Goal: Information Seeking & Learning: Learn about a topic

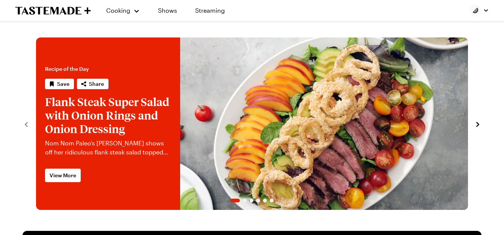
click at [36, 128] on link "Flank Steak Super Salad with Onion Rings and Onion Dressing" at bounding box center [36, 124] width 0 height 173
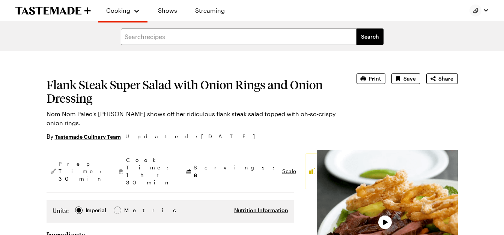
scroll to position [206, 0]
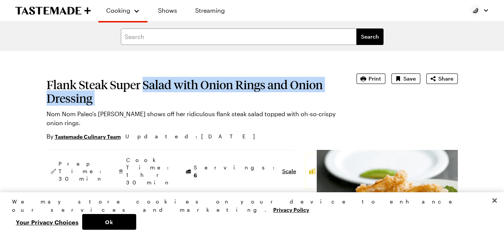
scroll to position [0, 0]
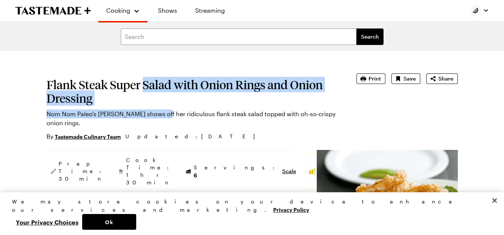
drag, startPoint x: 152, startPoint y: 68, endPoint x: 160, endPoint y: 114, distance: 46.1
click at [160, 114] on p "Nom Nom Paleo's [PERSON_NAME] shows off her ridiculous flank steak salad topped…" at bounding box center [191, 119] width 289 height 18
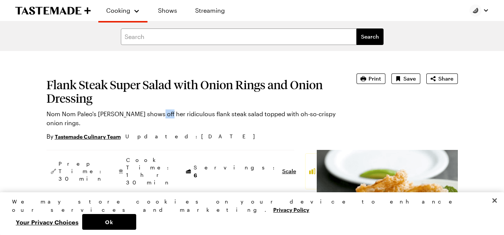
click at [160, 114] on p "Nom Nom Paleo's [PERSON_NAME] shows off her ridiculous flank steak salad topped…" at bounding box center [191, 119] width 289 height 18
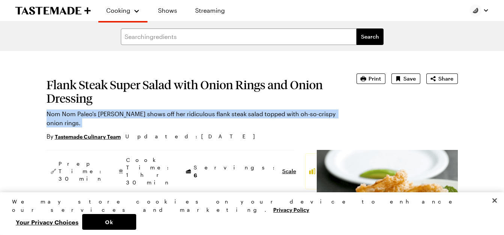
click at [160, 114] on p "Nom Nom Paleo's [PERSON_NAME] shows off her ridiculous flank steak salad topped…" at bounding box center [191, 119] width 289 height 18
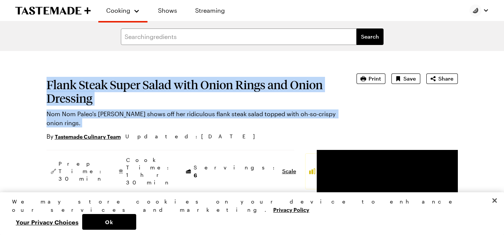
drag, startPoint x: 160, startPoint y: 114, endPoint x: 190, endPoint y: 97, distance: 33.9
click at [190, 97] on section "Flank Steak Super Salad with Onion Rings and Onion Dressing Nom Nom Paleo's [PE…" at bounding box center [191, 108] width 289 height 68
click at [190, 97] on h1 "Flank Steak Super Salad with Onion Rings and Onion Dressing" at bounding box center [191, 91] width 289 height 27
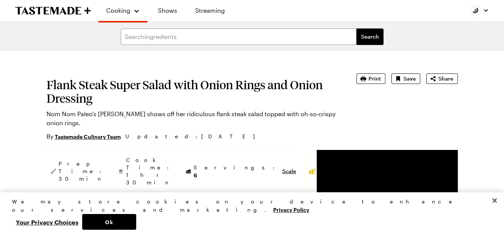
click at [190, 97] on h1 "Flank Steak Super Salad with Onion Rings and Onion Dressing" at bounding box center [191, 91] width 289 height 27
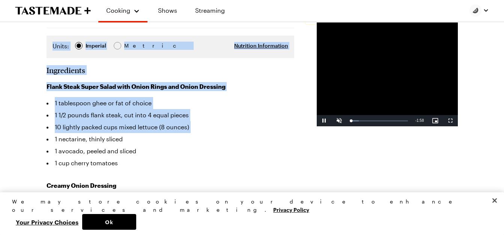
scroll to position [206, 0]
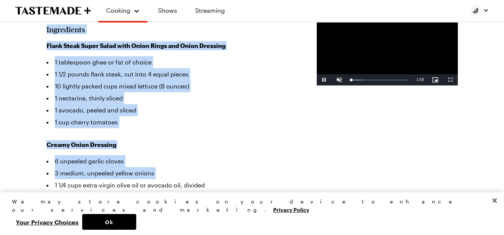
drag, startPoint x: 190, startPoint y: 97, endPoint x: 233, endPoint y: 173, distance: 87.6
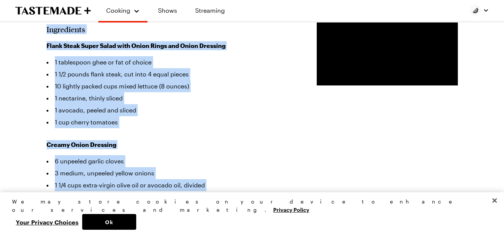
drag, startPoint x: 233, startPoint y: 173, endPoint x: 260, endPoint y: 187, distance: 30.2
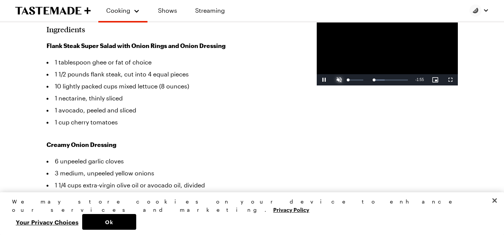
click at [332, 80] on span "Video Player" at bounding box center [339, 80] width 15 height 0
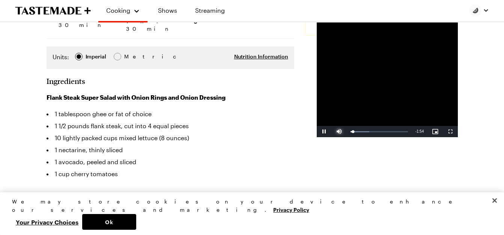
scroll to position [153, 0]
click at [332, 132] on span "Video Player" at bounding box center [339, 132] width 15 height 0
click at [317, 132] on span "Video Player" at bounding box center [324, 132] width 15 height 0
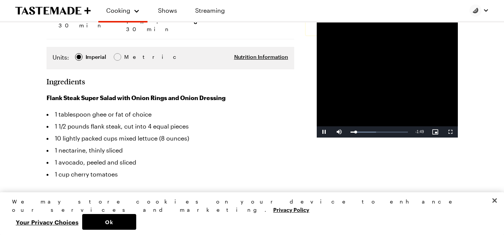
click at [206, 168] on li "1 cup cherry tomatoes" at bounding box center [171, 174] width 248 height 12
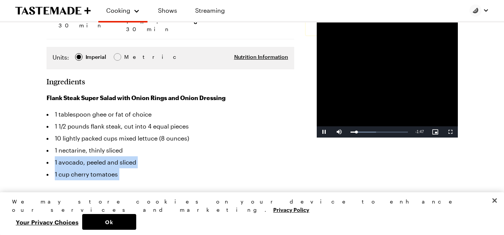
drag, startPoint x: 206, startPoint y: 168, endPoint x: 194, endPoint y: 158, distance: 14.9
click at [194, 158] on ul "1 tablespoon ghee or fat of choice 1 1/2 pounds flank steak, cut into 4 equal p…" at bounding box center [171, 144] width 248 height 72
click at [194, 158] on li "1 avocado, peeled and sliced" at bounding box center [171, 162] width 248 height 12
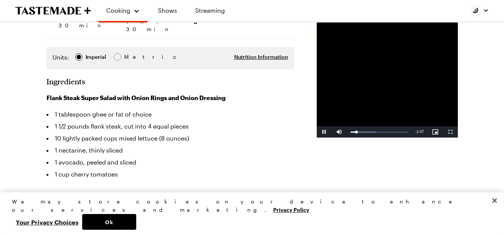
click at [194, 158] on li "1 avocado, peeled and sliced" at bounding box center [171, 162] width 248 height 12
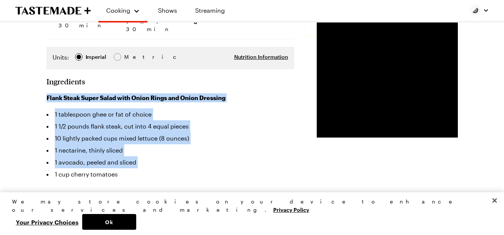
drag, startPoint x: 194, startPoint y: 158, endPoint x: 164, endPoint y: 86, distance: 78.3
click at [164, 93] on div "Flank Steak Super Salad with Onion Rings and Onion Dressing 1 tablespoon ghee o…" at bounding box center [171, 136] width 248 height 87
drag, startPoint x: 164, startPoint y: 86, endPoint x: 149, endPoint y: 86, distance: 14.6
click at [149, 93] on h3 "Flank Steak Super Salad with Onion Rings and Onion Dressing" at bounding box center [171, 97] width 248 height 9
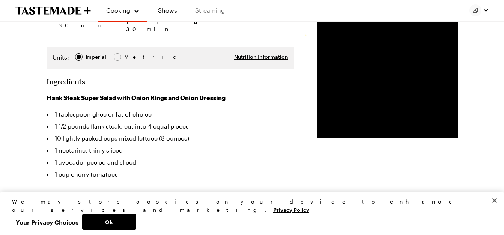
type textarea "x"
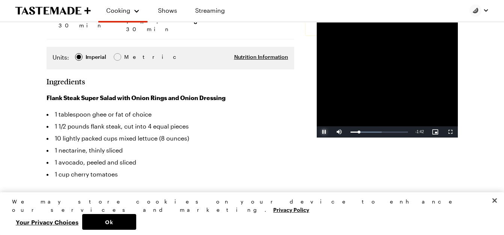
click at [317, 132] on span "Video Player" at bounding box center [324, 132] width 15 height 0
